Goal: Check status: Check status

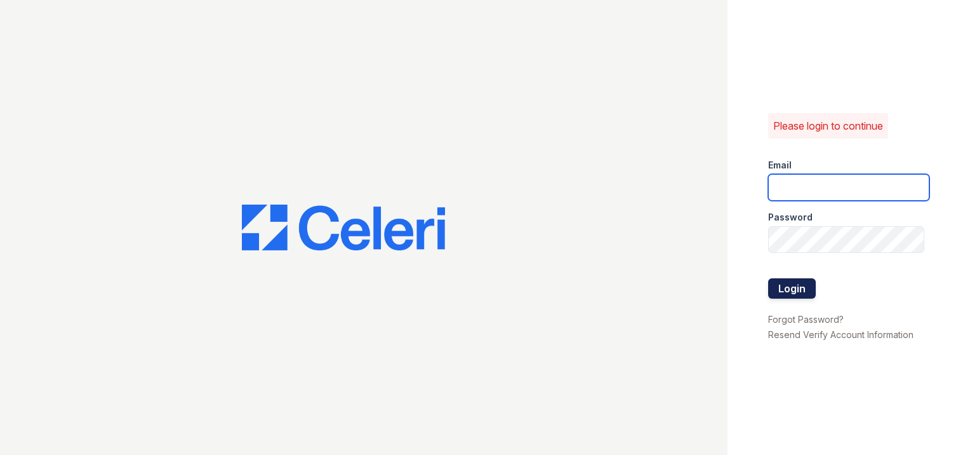
type input "[EMAIL_ADDRESS][DOMAIN_NAME]"
click at [782, 282] on button "Login" at bounding box center [792, 288] width 48 height 20
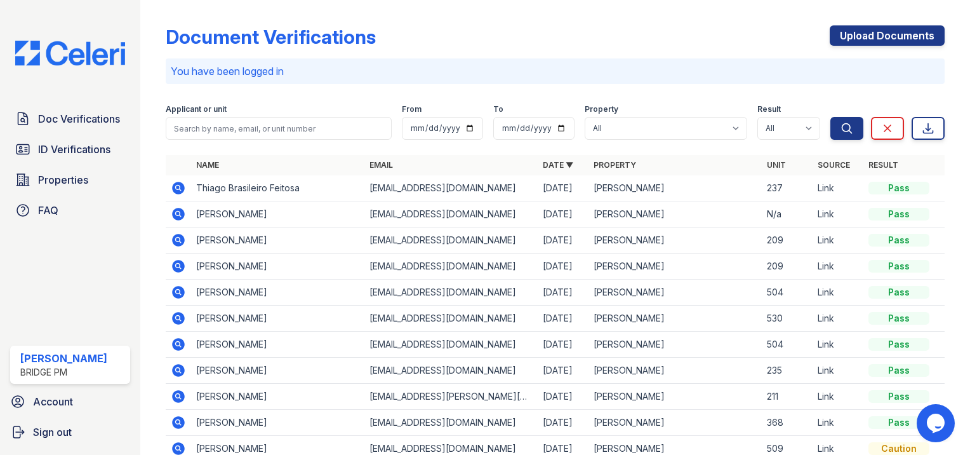
click at [180, 191] on icon at bounding box center [178, 188] width 13 height 13
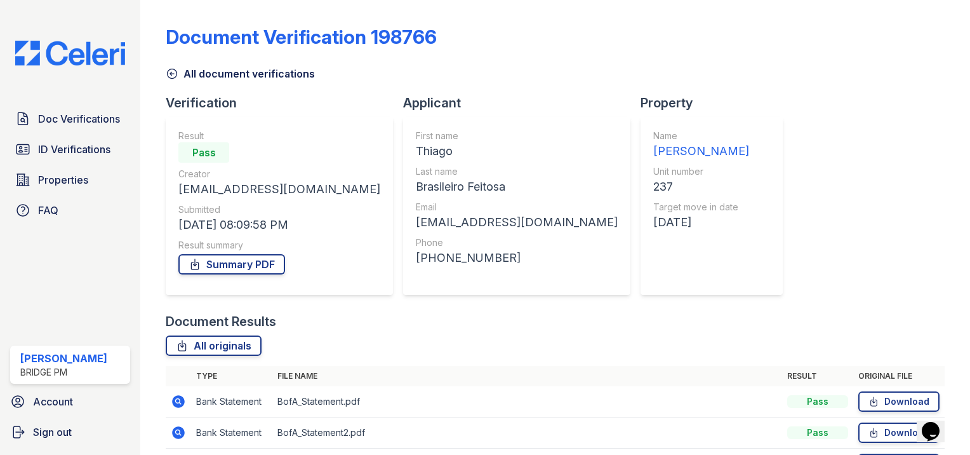
scroll to position [111, 0]
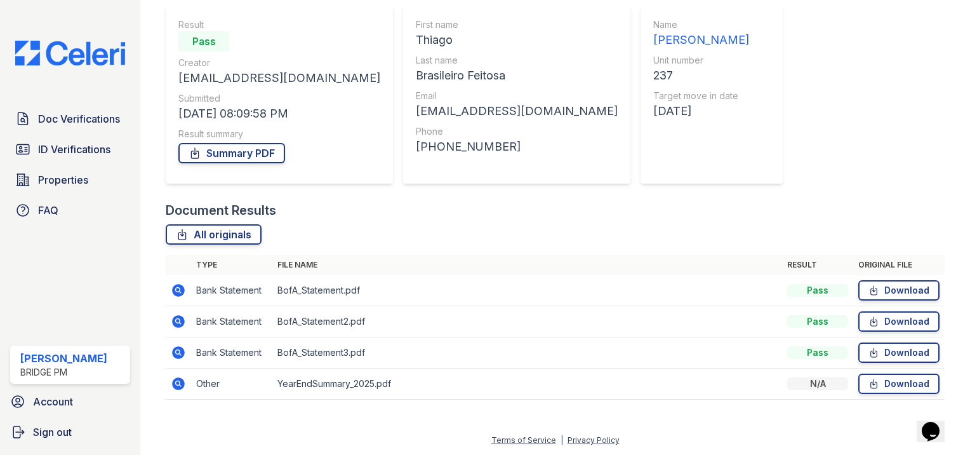
click at [178, 351] on icon at bounding box center [177, 351] width 3 height 3
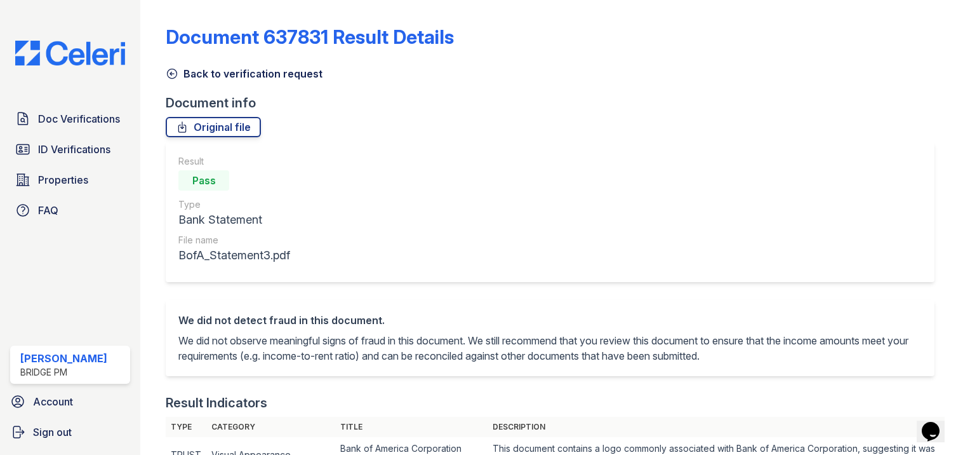
click at [166, 78] on icon at bounding box center [172, 73] width 13 height 13
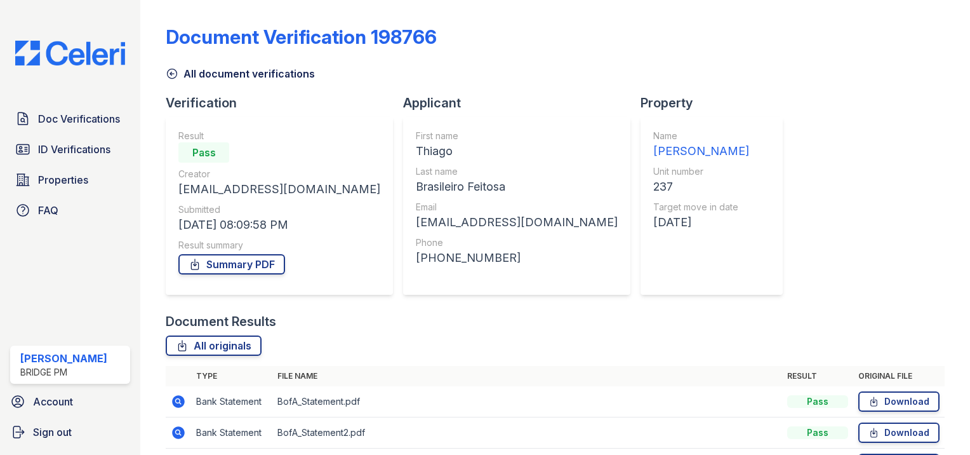
scroll to position [111, 0]
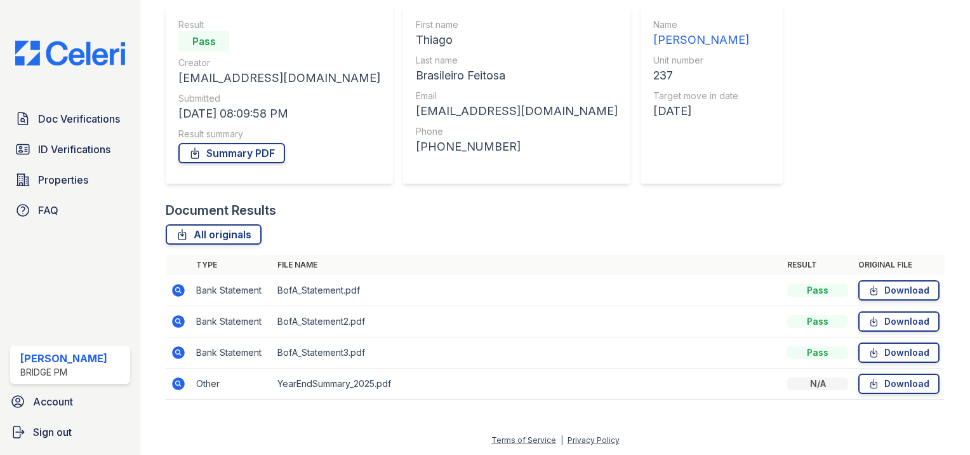
click at [178, 386] on icon at bounding box center [178, 383] width 13 height 13
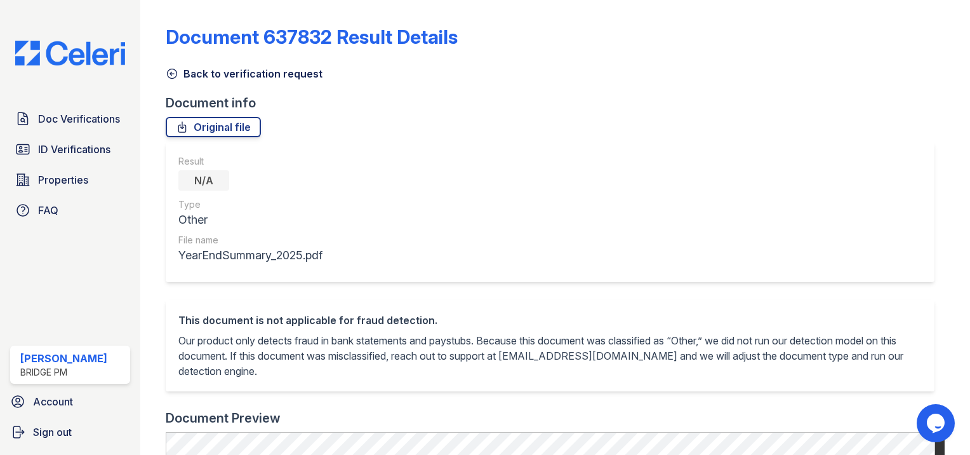
click at [168, 72] on icon at bounding box center [173, 74] width 10 height 10
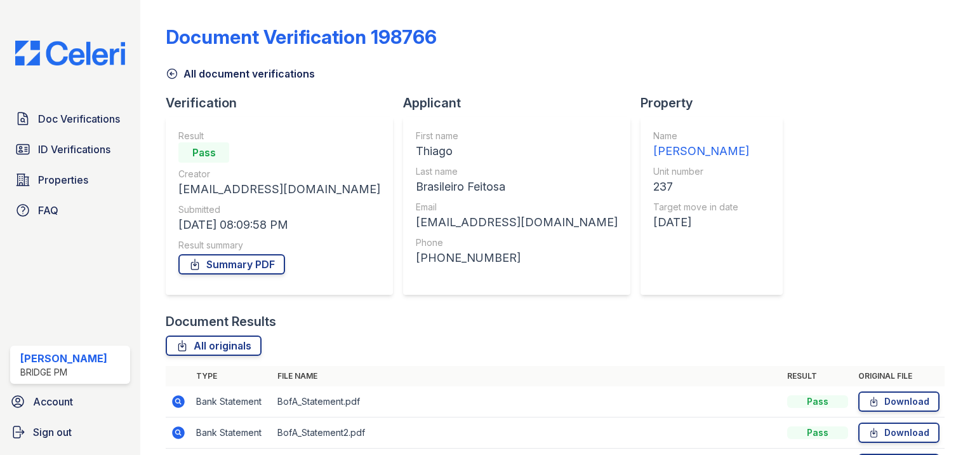
scroll to position [111, 0]
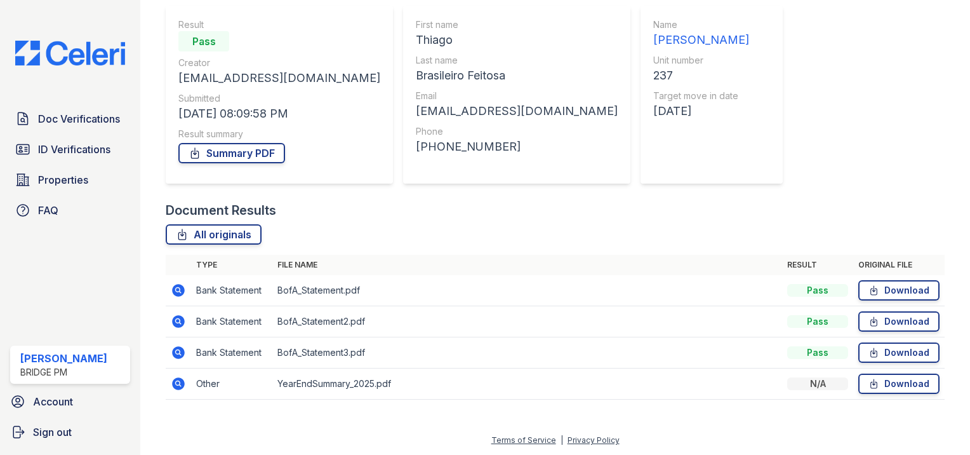
click at [175, 320] on icon at bounding box center [178, 321] width 15 height 15
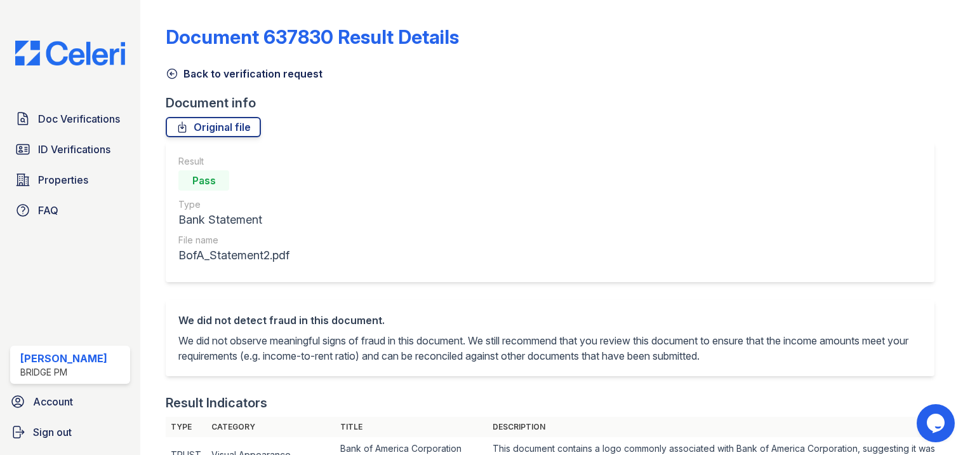
click at [178, 71] on link "Back to verification request" at bounding box center [244, 73] width 157 height 15
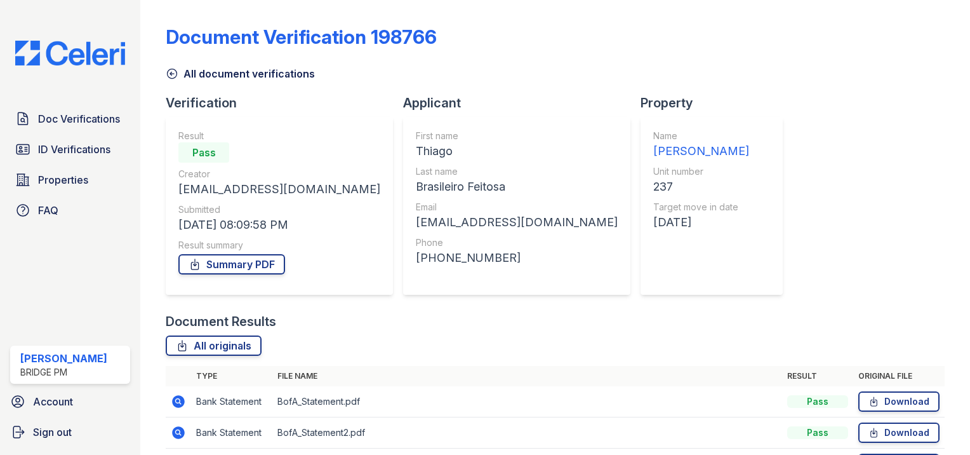
click at [177, 403] on icon at bounding box center [178, 401] width 15 height 15
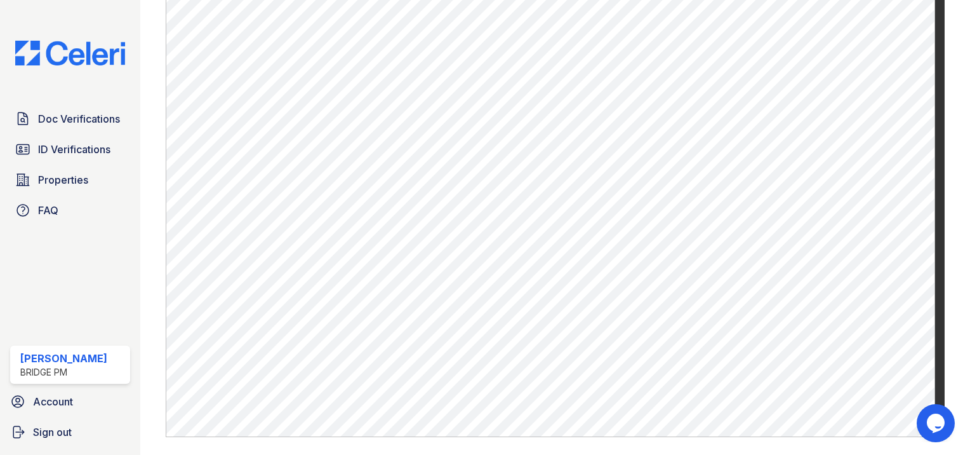
scroll to position [671, 0]
